Goal: Communication & Community: Participate in discussion

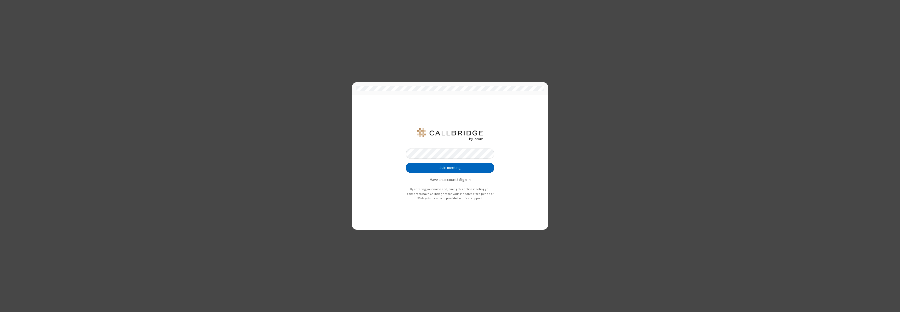
click at [450, 167] on button "Join meeting" at bounding box center [450, 167] width 88 height 10
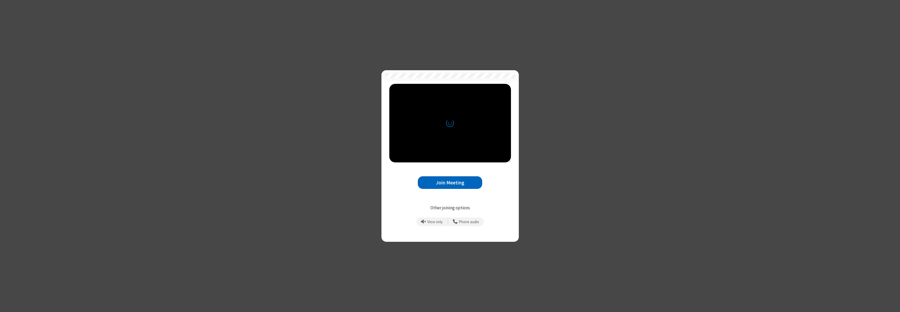
click at [450, 182] on button "Join Meeting" at bounding box center [450, 182] width 64 height 13
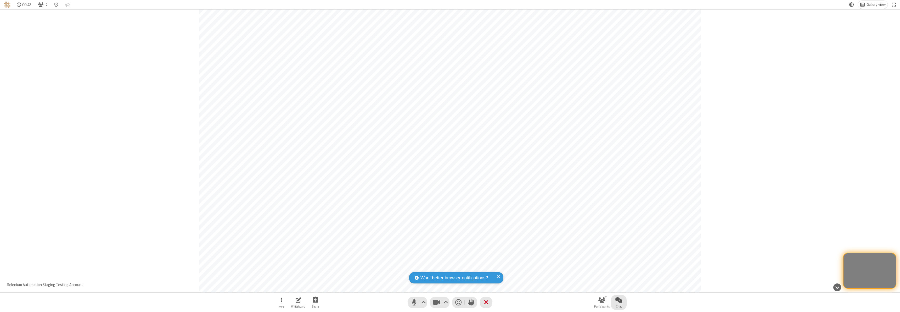
click at [619, 300] on span "Open chat" at bounding box center [618, 299] width 7 height 7
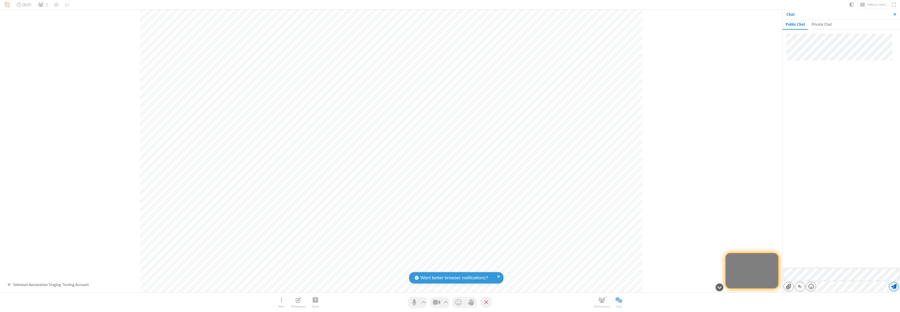
click at [894, 286] on span "Send message" at bounding box center [893, 286] width 5 height 5
click at [895, 14] on span "Close sidebar" at bounding box center [894, 14] width 3 height 4
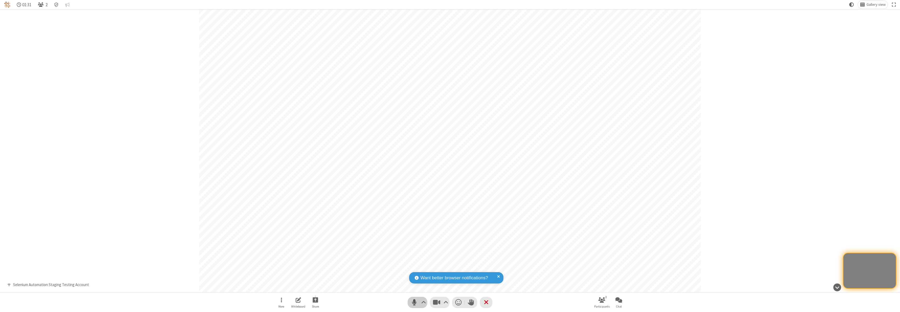
click at [417, 302] on span "Mute (⌘+Shift+A)" at bounding box center [414, 302] width 8 height 8
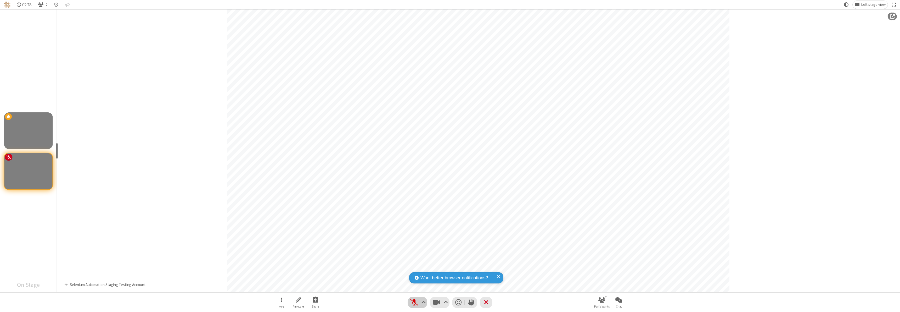
click at [417, 302] on span "Unmute (⌘+Shift+A)" at bounding box center [414, 302] width 8 height 8
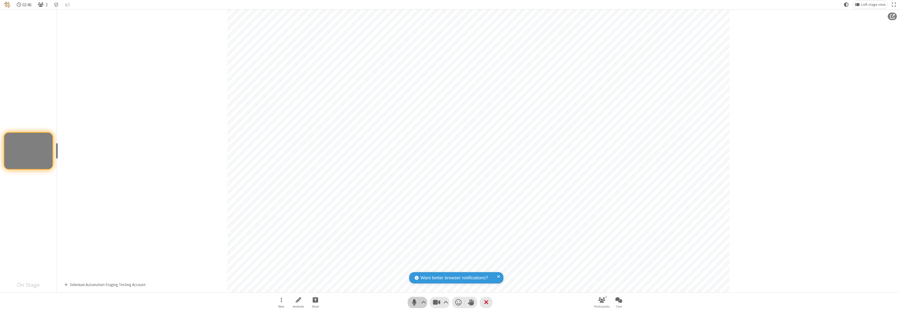
click at [417, 302] on span "Mute (⌘+Shift+A)" at bounding box center [414, 302] width 8 height 8
click at [417, 302] on span "Unmute (⌘+Shift+A)" at bounding box center [414, 302] width 8 height 8
click at [417, 302] on span "Mute (⌘+Shift+A)" at bounding box center [414, 302] width 8 height 8
click at [315, 300] on span "Start sharing" at bounding box center [315, 299] width 5 height 7
click at [294, 287] on span "Share my screen" at bounding box center [294, 287] width 6 height 4
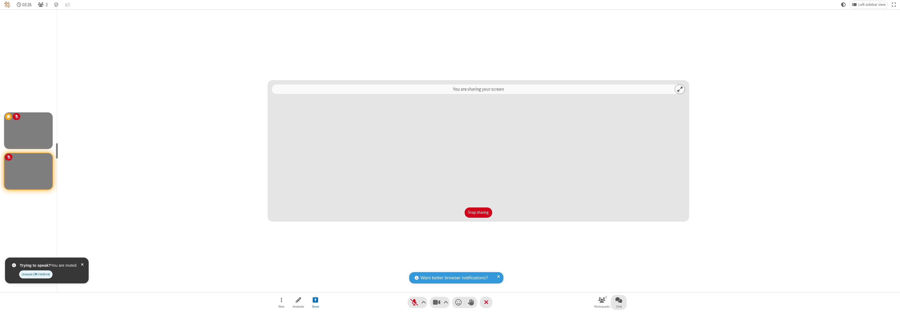
click at [619, 300] on span "Open chat" at bounding box center [618, 299] width 7 height 7
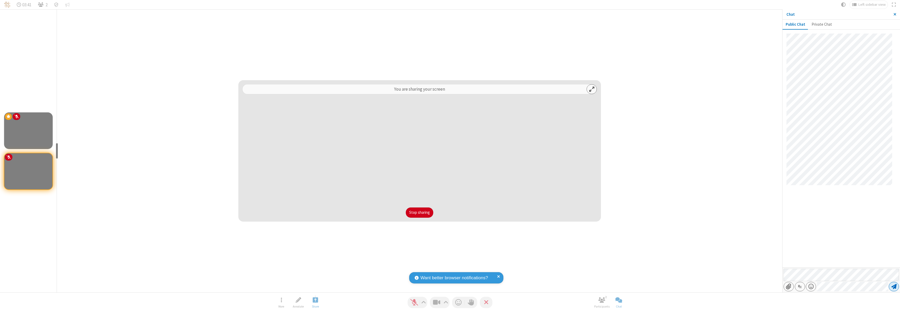
click at [894, 286] on span "Send message" at bounding box center [893, 286] width 5 height 5
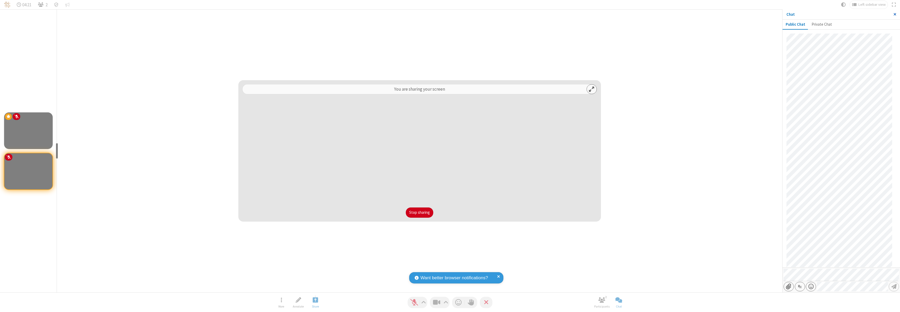
click at [895, 14] on span "Close sidebar" at bounding box center [894, 14] width 3 height 4
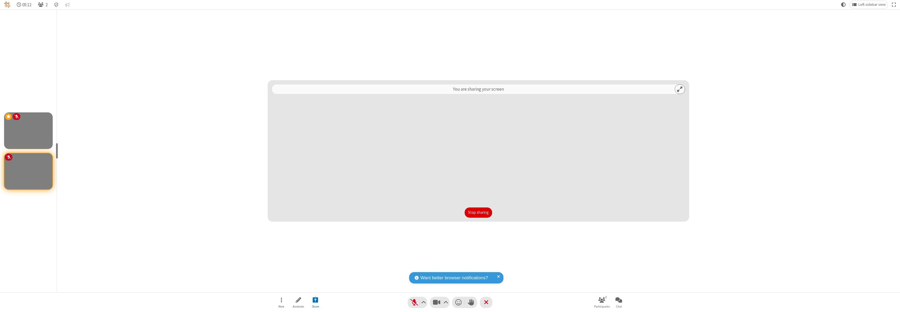
click at [478, 212] on button "Stop sharing" at bounding box center [478, 212] width 27 height 10
